Goal: Task Accomplishment & Management: Manage account settings

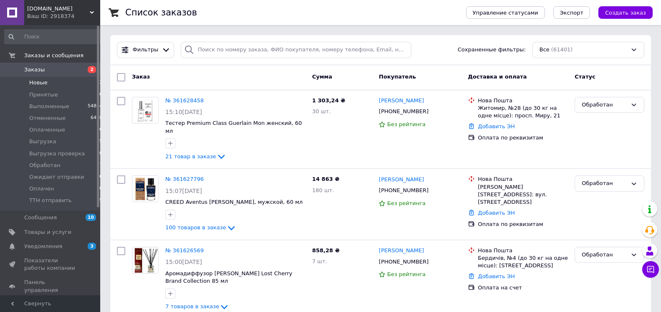
click at [44, 81] on span "Новые" at bounding box center [38, 83] width 18 height 8
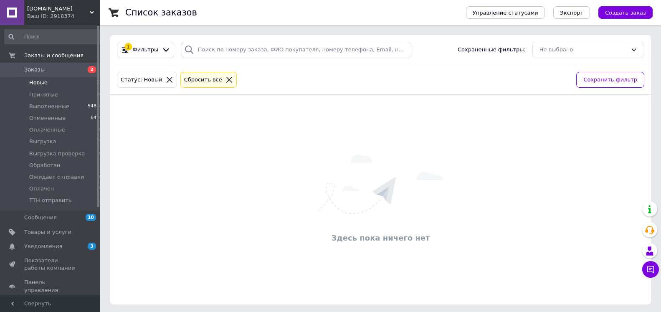
click at [166, 82] on icon at bounding box center [170, 80] width 8 height 8
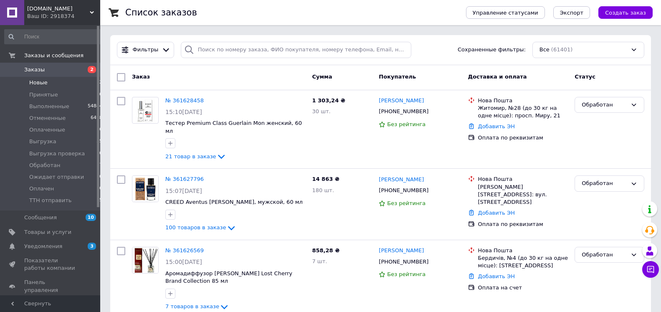
click at [46, 84] on li "Новые 2" at bounding box center [53, 83] width 107 height 12
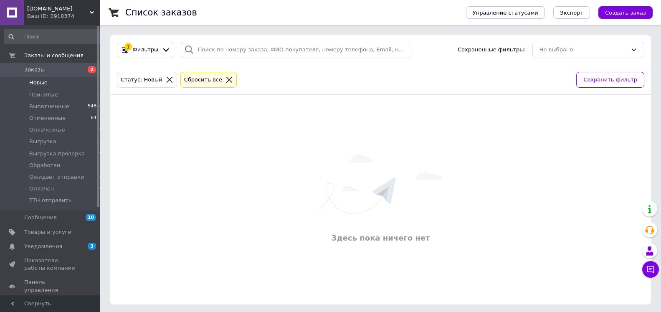
click at [167, 79] on icon at bounding box center [170, 80] width 6 height 6
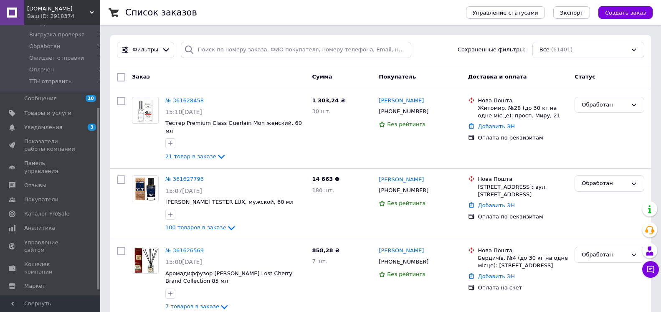
scroll to position [128, 0]
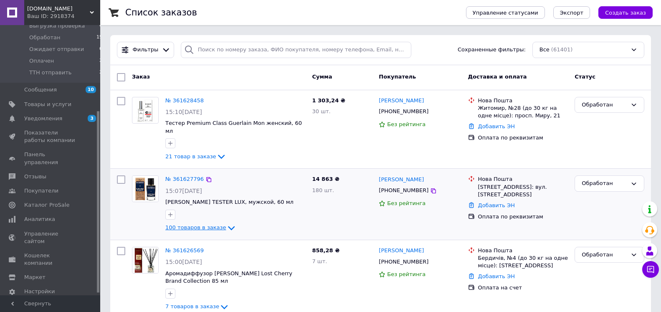
click at [226, 223] on icon at bounding box center [231, 228] width 10 height 10
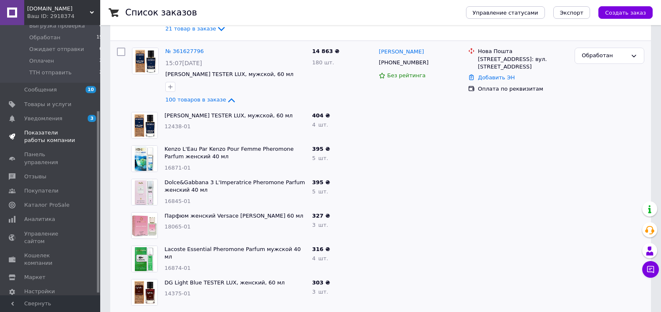
drag, startPoint x: 224, startPoint y: 91, endPoint x: 68, endPoint y: 137, distance: 162.2
click at [228, 98] on icon at bounding box center [231, 100] width 7 height 4
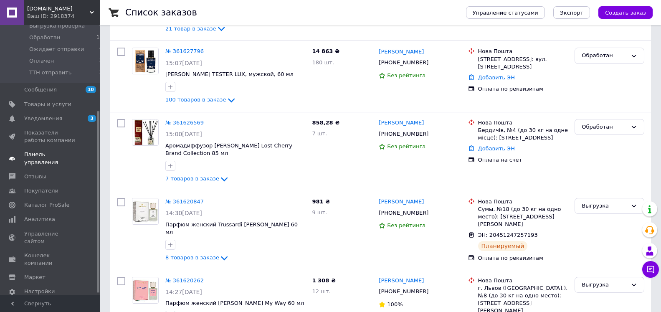
click at [56, 155] on span "Панель управления" at bounding box center [50, 158] width 53 height 15
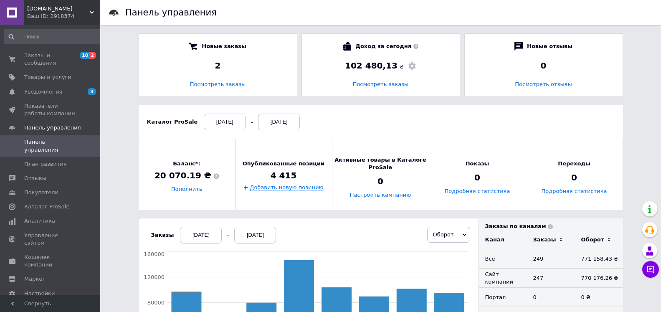
scroll to position [128, 0]
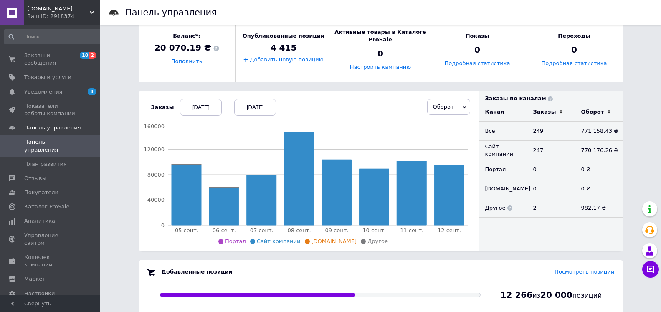
click at [194, 102] on div "[DATE]" at bounding box center [201, 107] width 42 height 17
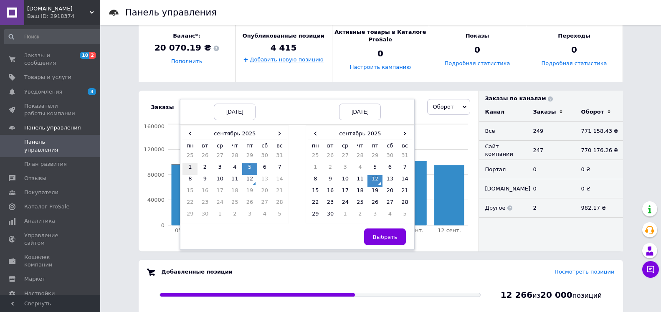
click at [183, 167] on td "1" at bounding box center [190, 169] width 15 height 12
click at [395, 239] on button "Выбрать" at bounding box center [385, 237] width 42 height 17
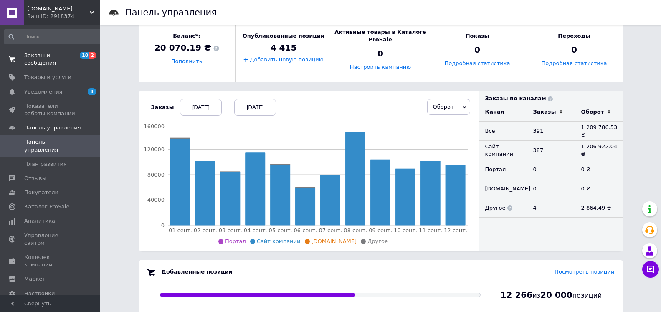
click at [77, 57] on span "10 2" at bounding box center [88, 59] width 23 height 15
